Goal: Task Accomplishment & Management: Manage account settings

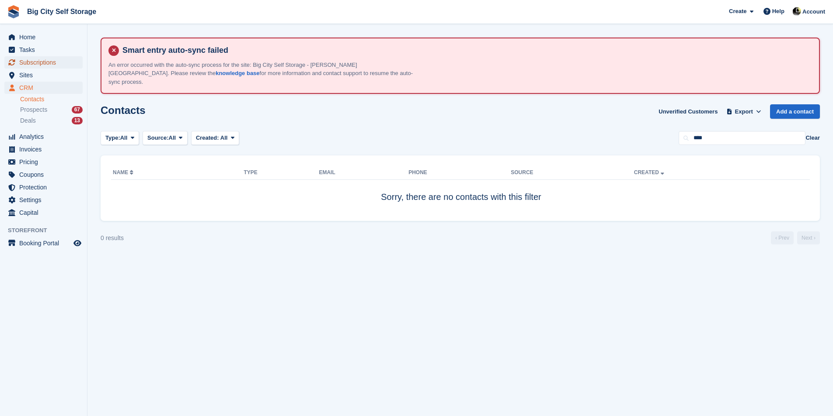
click at [29, 66] on span "Subscriptions" at bounding box center [45, 62] width 52 height 12
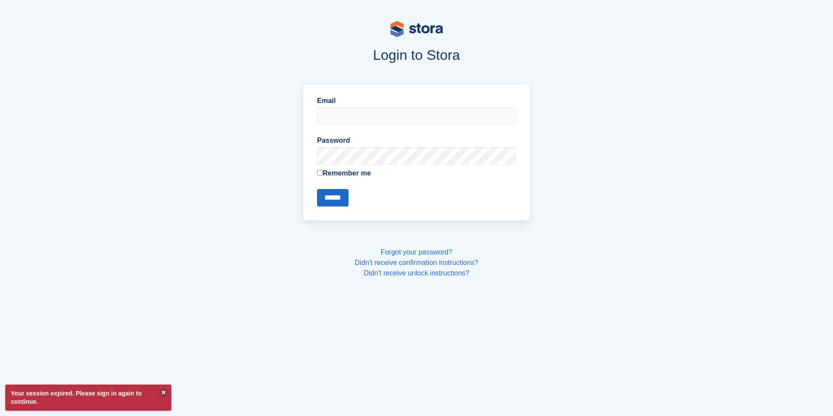
type input "**********"
click at [329, 198] on input "******" at bounding box center [332, 197] width 31 height 17
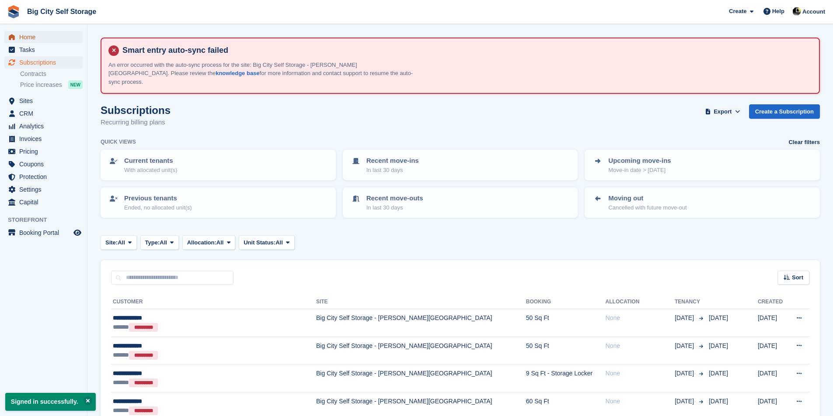
click at [50, 39] on span "Home" at bounding box center [45, 37] width 52 height 12
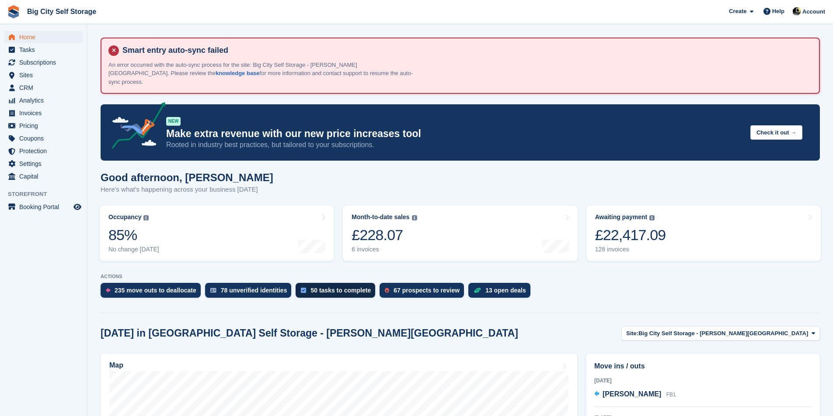
scroll to position [306, 0]
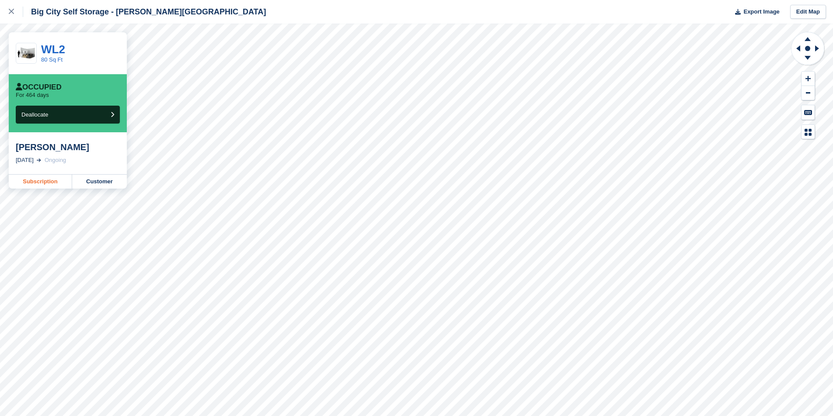
click at [55, 180] on link "Subscription" at bounding box center [40, 182] width 63 height 14
click at [61, 188] on link "Subscription" at bounding box center [40, 182] width 63 height 14
click at [46, 180] on link "Subscription" at bounding box center [40, 182] width 63 height 14
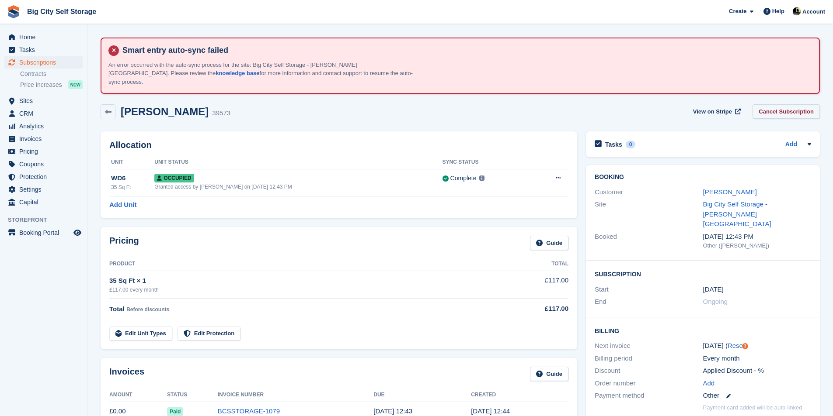
click at [785, 100] on div "Joan irwin 39573 View on Stripe Cancel Subscription" at bounding box center [460, 113] width 728 height 27
click at [786, 108] on link "Cancel Subscription" at bounding box center [785, 111] width 67 height 14
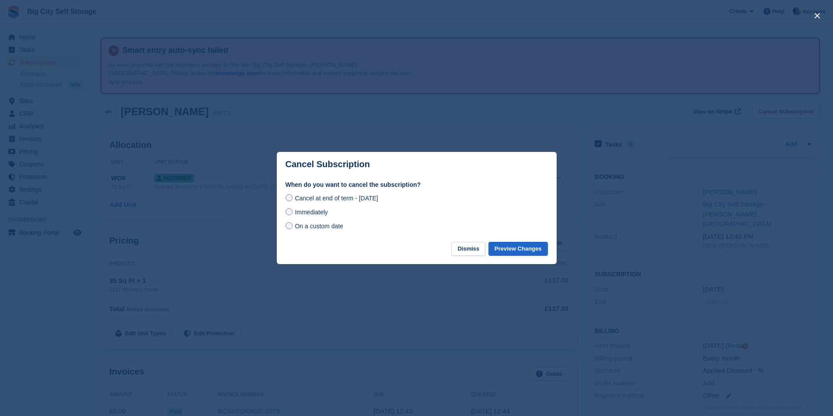
click at [519, 257] on footer "Dismiss Preview Changes" at bounding box center [417, 253] width 280 height 23
click at [524, 254] on button "Preview Changes" at bounding box center [517, 249] width 59 height 14
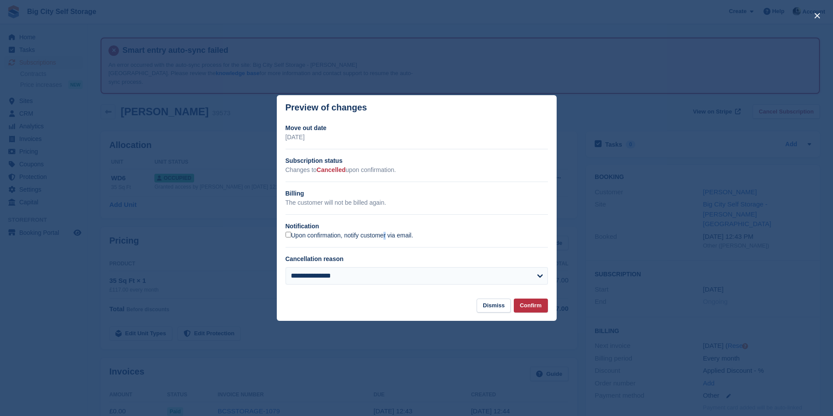
drag, startPoint x: 357, startPoint y: 237, endPoint x: 362, endPoint y: 240, distance: 5.9
click at [357, 237] on label "Upon confirmation, notify customer via email." at bounding box center [349, 236] width 128 height 8
click at [371, 239] on label "Upon confirmation, notify customer via email." at bounding box center [349, 236] width 128 height 8
click at [525, 303] on button "Confirm" at bounding box center [530, 306] width 34 height 14
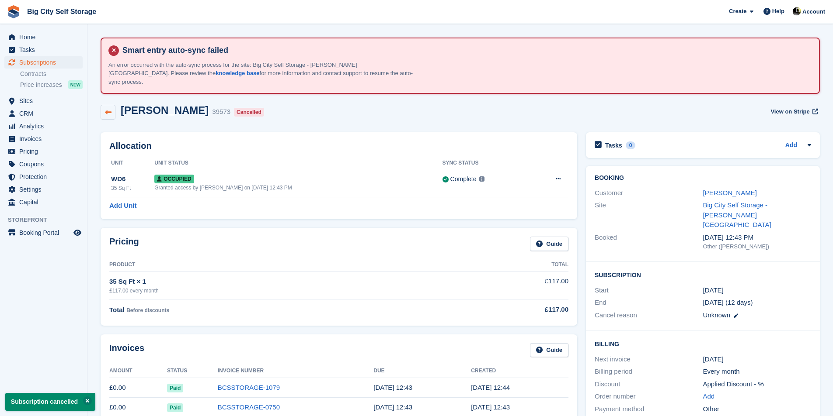
click at [105, 109] on icon at bounding box center [108, 112] width 7 height 7
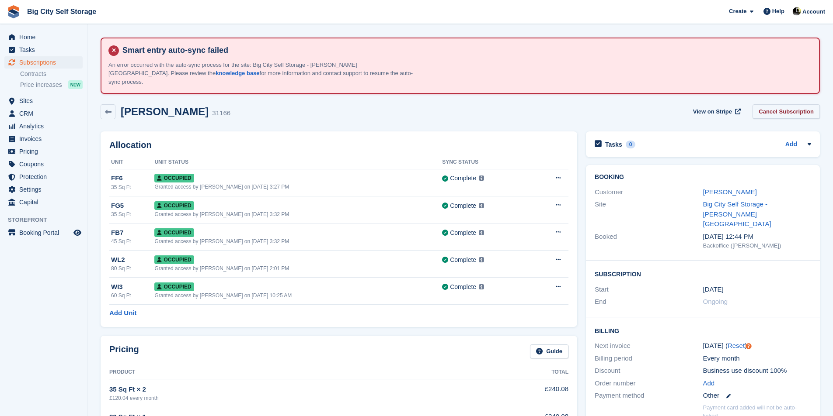
click at [773, 109] on link "Cancel Subscription" at bounding box center [785, 111] width 67 height 14
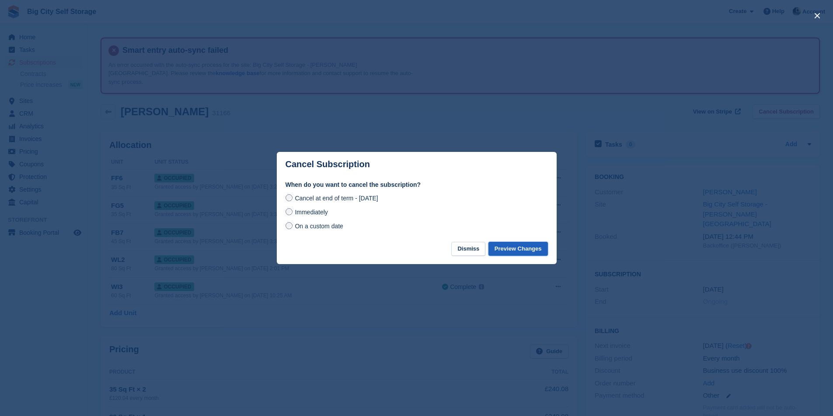
click at [511, 254] on button "Preview Changes" at bounding box center [517, 249] width 59 height 14
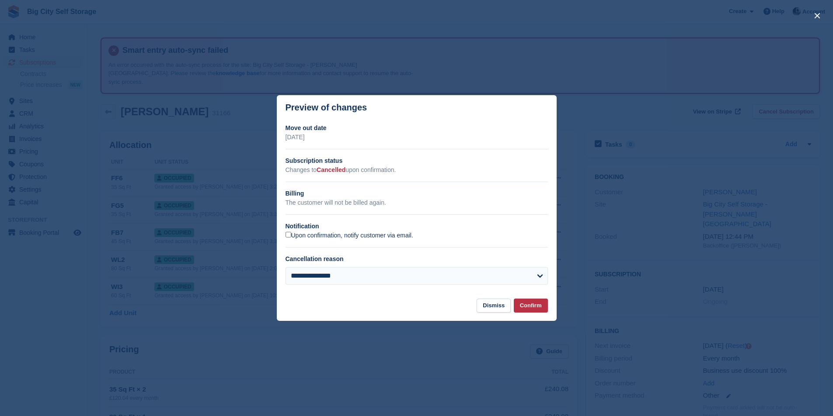
click at [304, 238] on label "Upon confirmation, notify customer via email." at bounding box center [349, 236] width 128 height 8
click at [524, 310] on button "Confirm" at bounding box center [530, 306] width 34 height 14
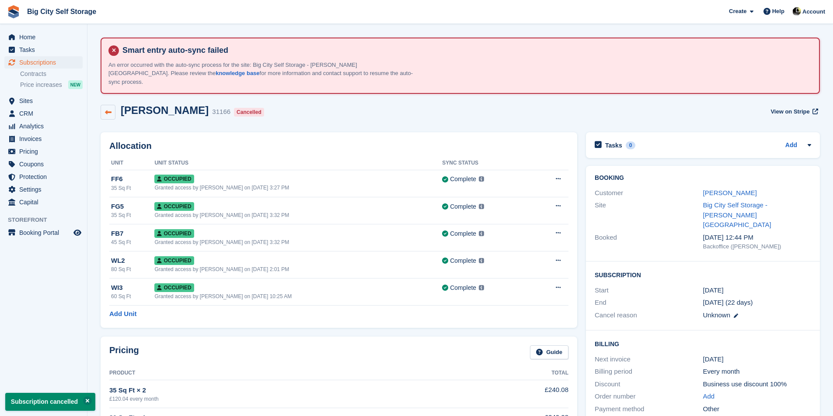
click at [108, 109] on icon at bounding box center [108, 112] width 7 height 7
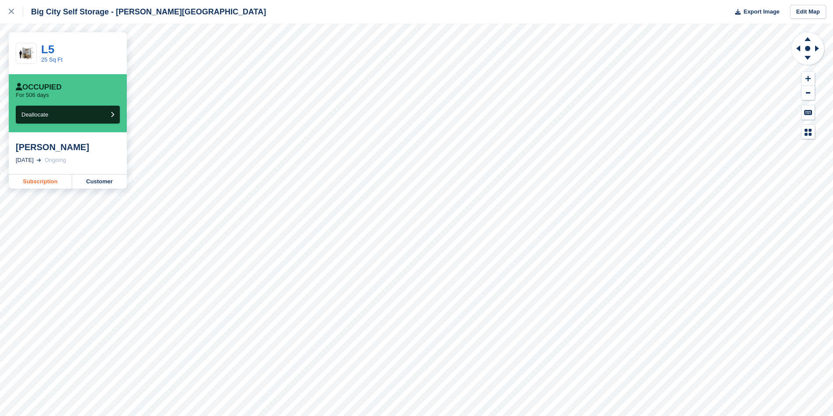
click at [49, 184] on link "Subscription" at bounding box center [40, 182] width 63 height 14
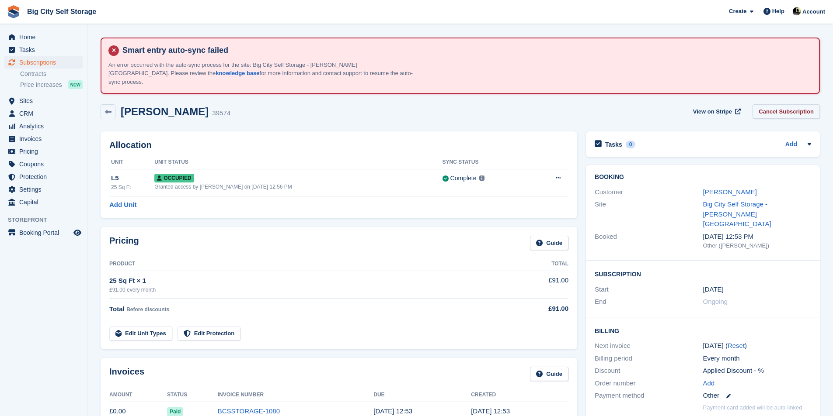
click at [797, 108] on link "Cancel Subscription" at bounding box center [785, 111] width 67 height 14
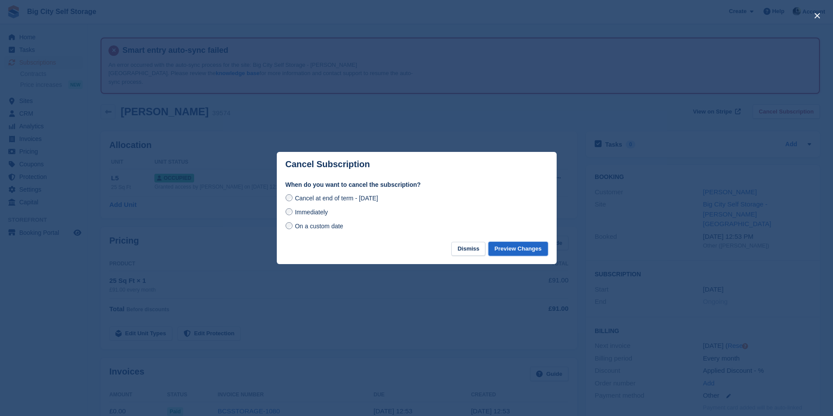
click at [524, 251] on button "Preview Changes" at bounding box center [517, 249] width 59 height 14
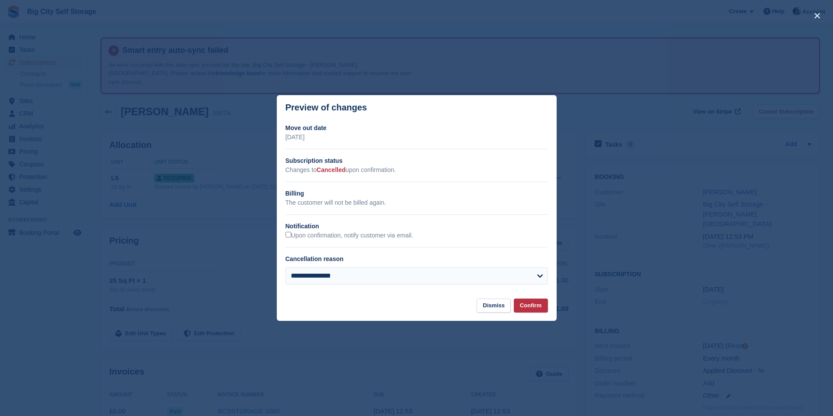
click at [347, 232] on div "Upon confirmation, notify customer via email." at bounding box center [416, 235] width 262 height 9
click at [349, 237] on label "Upon confirmation, notify customer via email." at bounding box center [349, 236] width 128 height 8
click at [362, 266] on div "**********" at bounding box center [416, 273] width 262 height 37
click at [362, 280] on select "**********" at bounding box center [416, 275] width 262 height 17
click at [361, 276] on select "**********" at bounding box center [416, 275] width 262 height 17
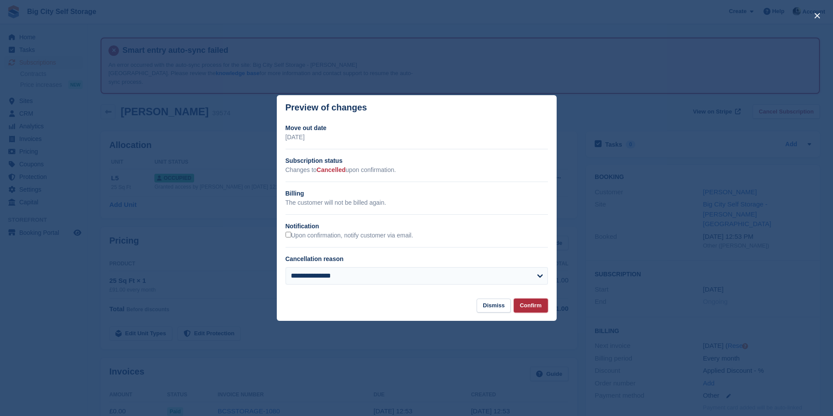
click at [522, 309] on button "Confirm" at bounding box center [530, 306] width 34 height 14
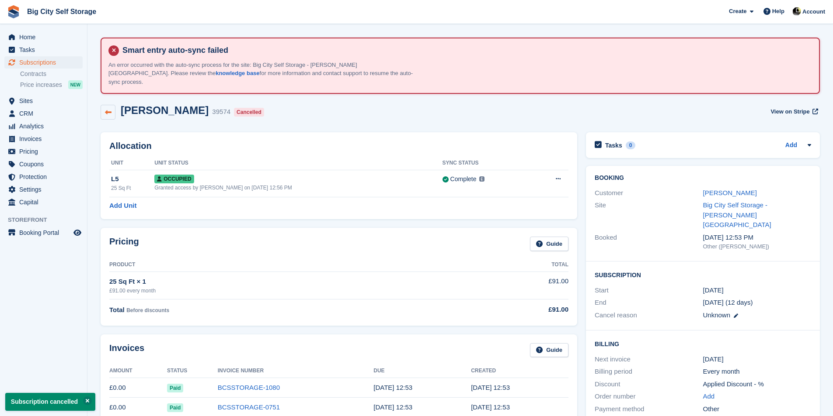
click at [111, 107] on link at bounding box center [108, 112] width 15 height 15
